Goal: Task Accomplishment & Management: Complete application form

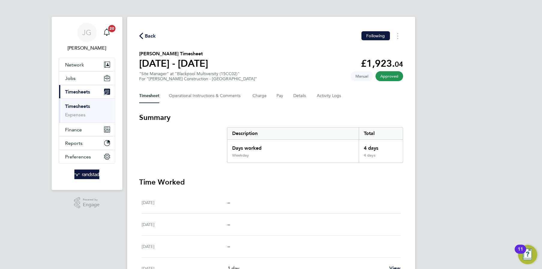
click at [88, 103] on link "Timesheets" at bounding box center [77, 106] width 25 height 6
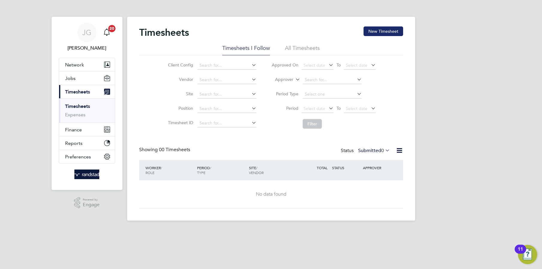
click at [396, 33] on button "New Timesheet" at bounding box center [384, 31] width 40 height 10
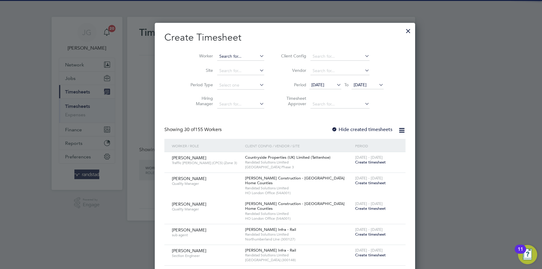
scroll to position [1010, 232]
click at [228, 53] on input at bounding box center [240, 56] width 47 height 8
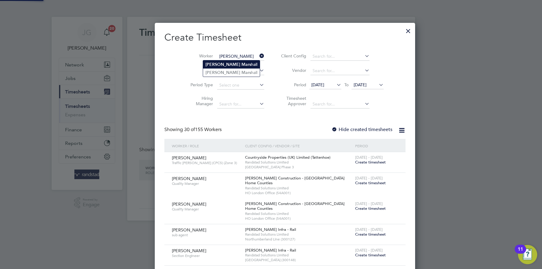
click at [226, 67] on li "[PERSON_NAME] [PERSON_NAME]" at bounding box center [231, 64] width 57 height 8
type input "[PERSON_NAME]"
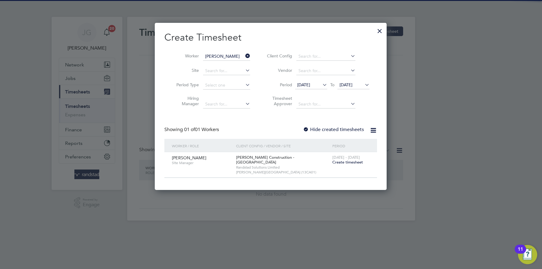
scroll to position [162, 232]
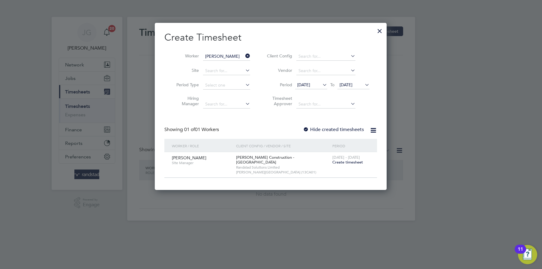
click at [340, 164] on span "Create timesheet" at bounding box center [348, 161] width 31 height 5
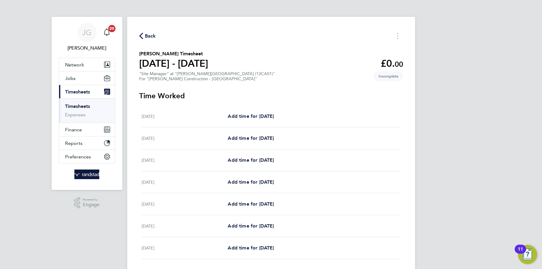
scroll to position [12, 0]
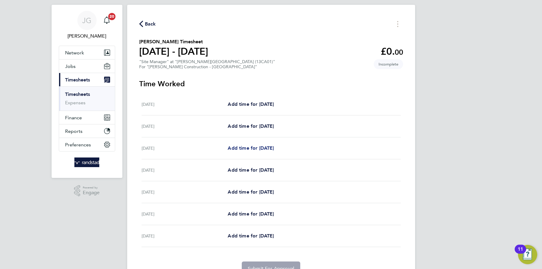
click at [274, 145] on span "Add time for [DATE]" at bounding box center [251, 148] width 46 height 6
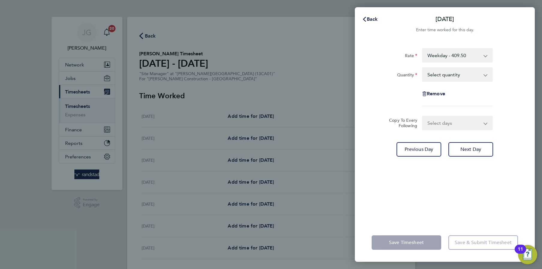
click at [446, 76] on select "Select quantity 0.5 1" at bounding box center [454, 74] width 62 height 13
select select "1"
click at [423, 68] on select "Select quantity 0.5 1" at bounding box center [454, 74] width 62 height 13
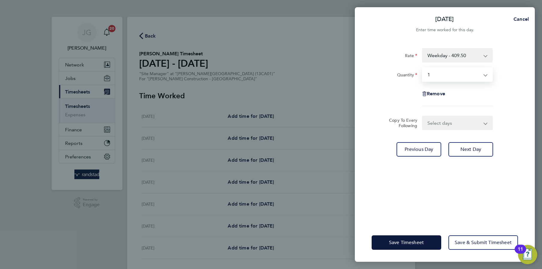
click at [453, 121] on select "Select days Day [DATE] [DATE] [DATE] [DATE]" at bounding box center [454, 122] width 63 height 13
select select "DAY"
click at [423, 116] on select "Select days Day [DATE] [DATE] [DATE] [DATE]" at bounding box center [454, 122] width 63 height 13
select select "[DATE]"
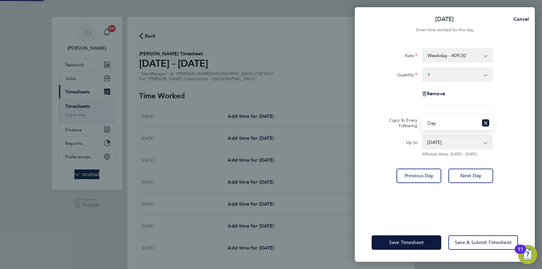
click at [454, 139] on select "[DATE] [DATE] [DATE] [DATE]" at bounding box center [454, 141] width 62 height 13
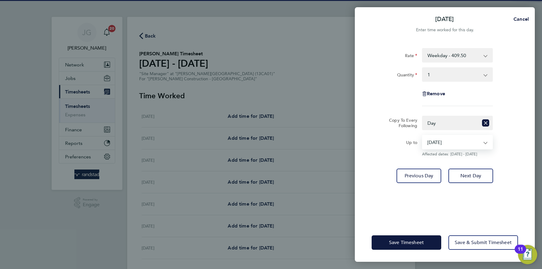
click at [423, 135] on select "[DATE] [DATE] [DATE] [DATE]" at bounding box center [454, 141] width 62 height 13
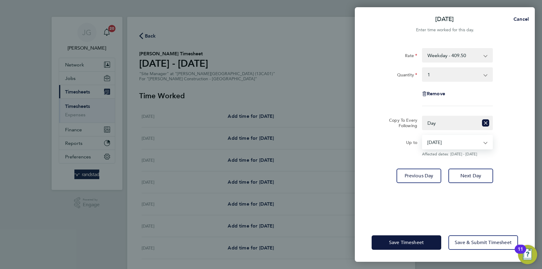
click at [417, 251] on div "Save Timesheet Save & Submit Timesheet" at bounding box center [445, 242] width 180 height 38
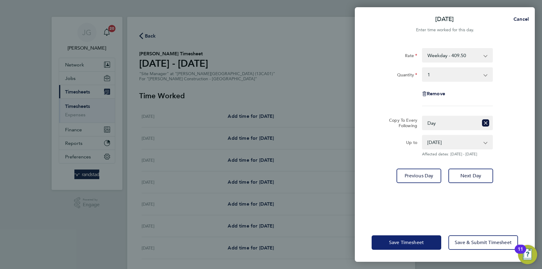
click at [416, 249] on button "Save Timesheet" at bounding box center [407, 242] width 70 height 14
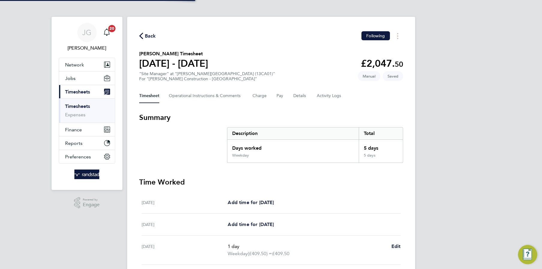
scroll to position [164, 0]
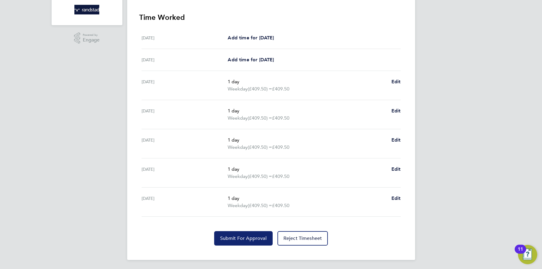
click at [241, 233] on button "Submit For Approval" at bounding box center [243, 238] width 59 height 14
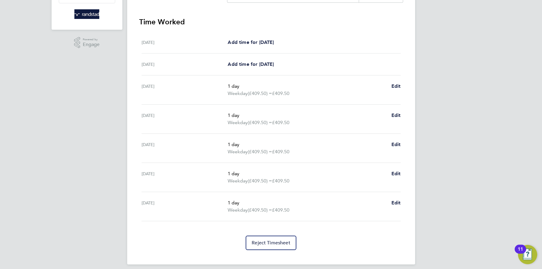
scroll to position [0, 0]
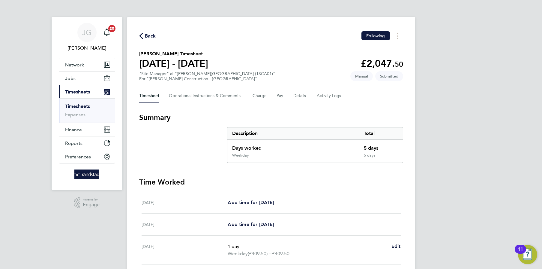
click at [86, 104] on link "Timesheets" at bounding box center [77, 106] width 25 height 6
